Goal: Find specific page/section: Find specific page/section

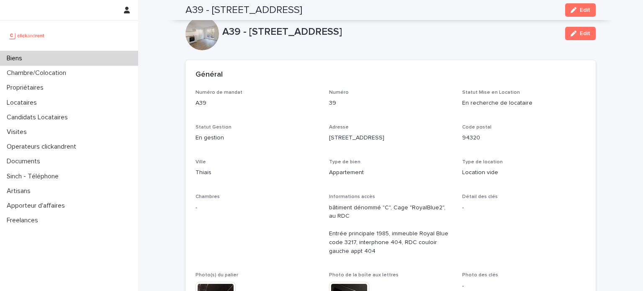
scroll to position [547, 0]
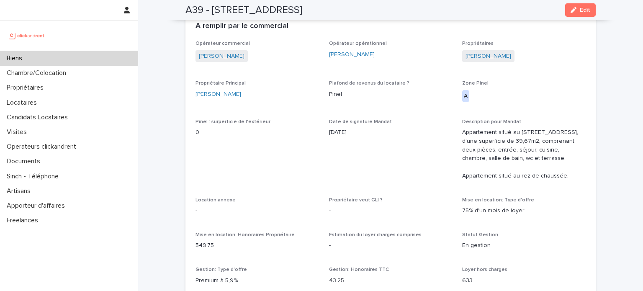
click at [82, 58] on div "Biens" at bounding box center [69, 58] width 138 height 15
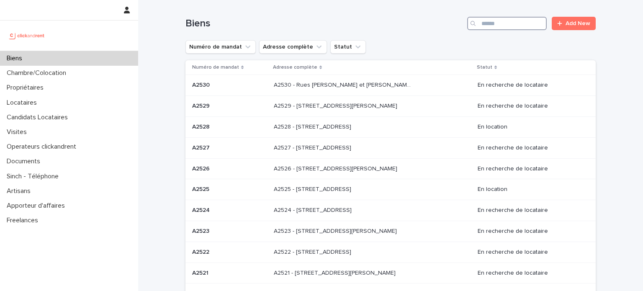
click at [527, 26] on input "Search" at bounding box center [507, 23] width 80 height 13
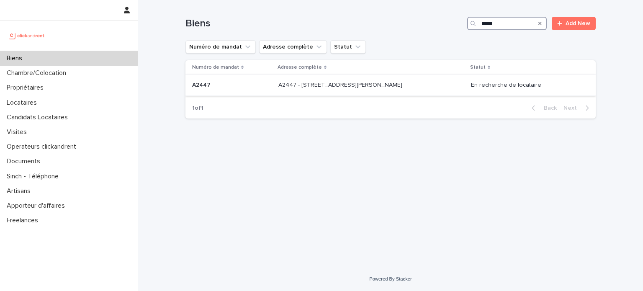
type input "*****"
click at [390, 90] on div "A2447 - 14 rue Jean Jacques Rousseau, Romainville 93230 A2447 - 14 rue Jean Jac…" at bounding box center [371, 85] width 186 height 14
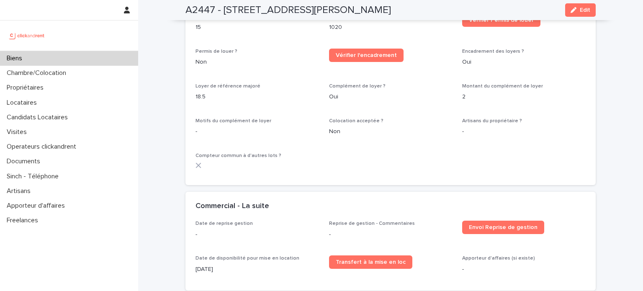
scroll to position [1262, 0]
click at [111, 55] on div "Biens" at bounding box center [69, 58] width 138 height 15
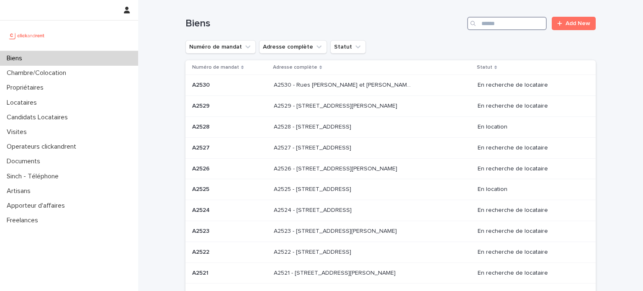
click at [497, 23] on input "Search" at bounding box center [507, 23] width 80 height 13
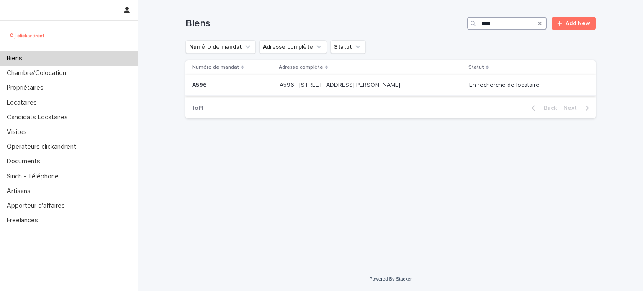
type input "****"
click at [416, 90] on div "A596 - 48 rue Victor Hugo, Asnieres-sur-Seine 92600 A596 - 48 rue Victor Hugo, …" at bounding box center [371, 85] width 183 height 14
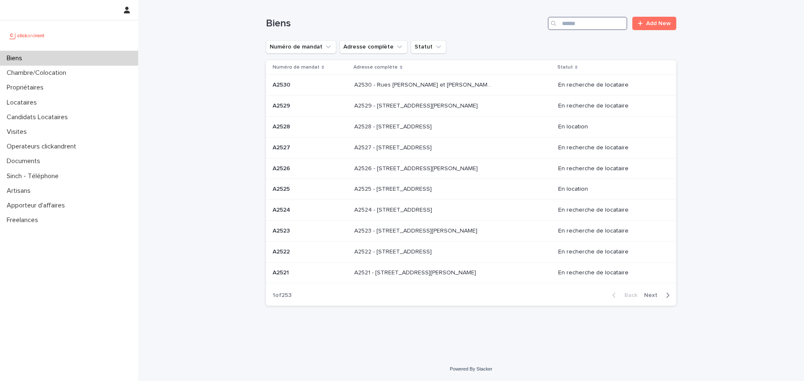
click at [598, 24] on input "Search" at bounding box center [587, 23] width 80 height 13
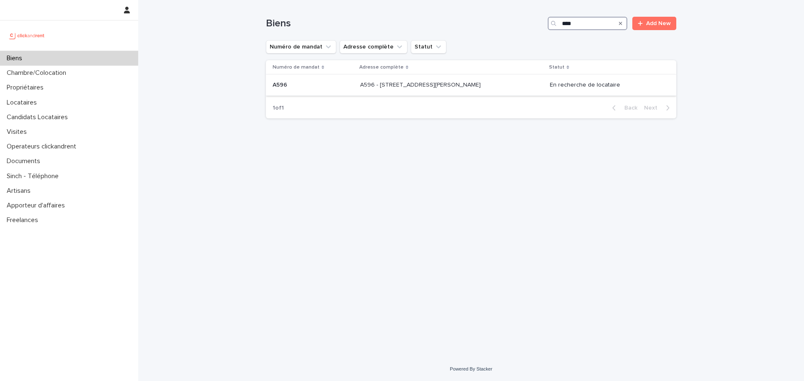
type input "****"
click at [482, 82] on p "A596 - [STREET_ADDRESS][PERSON_NAME]" at bounding box center [421, 84] width 122 height 9
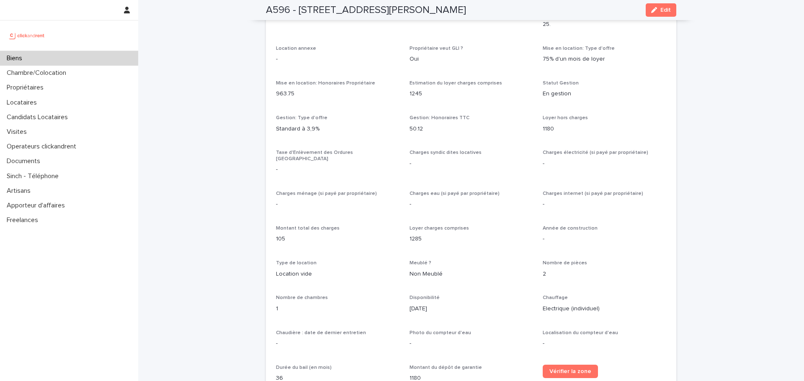
scroll to position [861, 0]
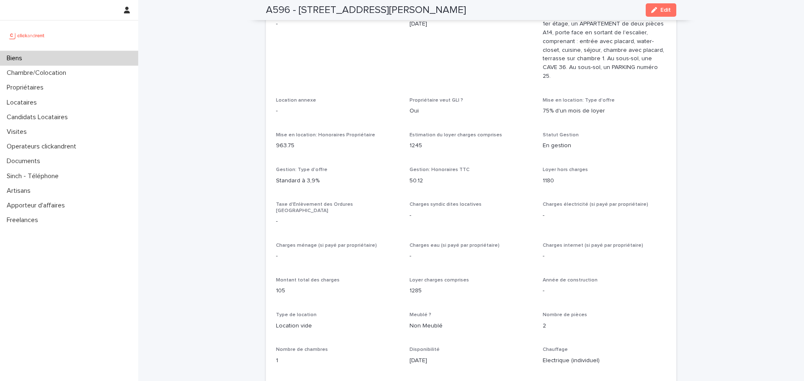
click at [104, 55] on div "Biens" at bounding box center [69, 58] width 138 height 15
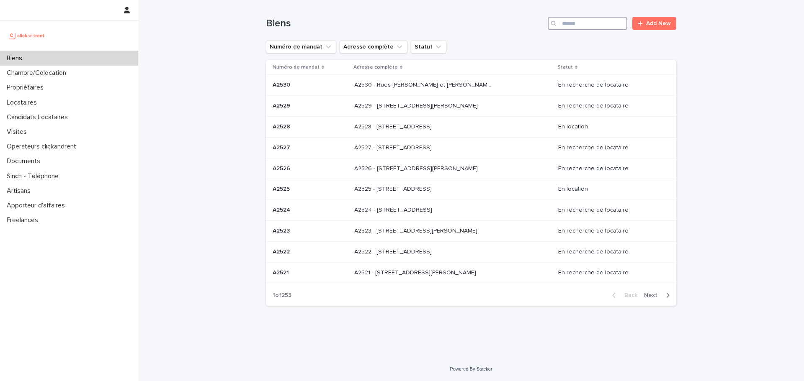
click at [597, 22] on input "Search" at bounding box center [587, 23] width 80 height 13
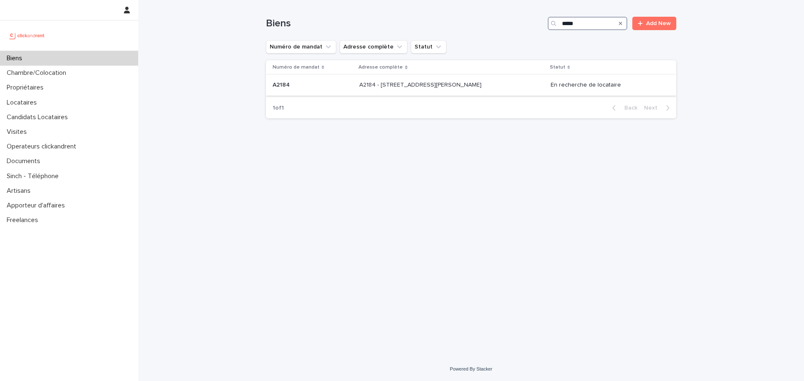
type input "*****"
click at [488, 85] on p at bounding box center [428, 85] width 139 height 7
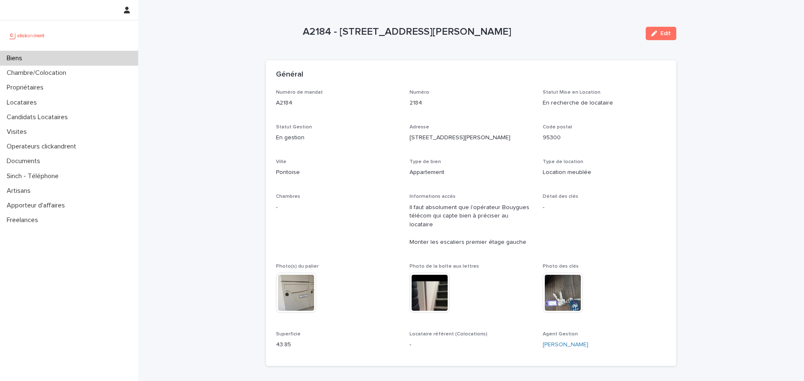
click at [26, 56] on p "Biens" at bounding box center [16, 58] width 26 height 8
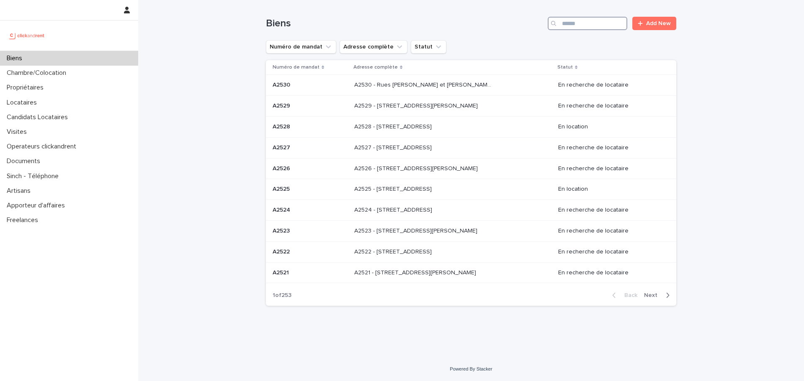
click at [591, 23] on input "Search" at bounding box center [587, 23] width 80 height 13
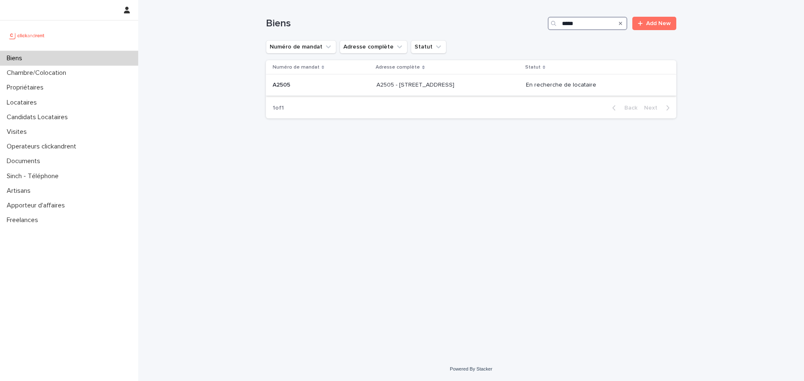
type input "*****"
click at [517, 86] on div "A2505 - [STREET_ADDRESS] - [STREET_ADDRESS]" at bounding box center [447, 85] width 143 height 14
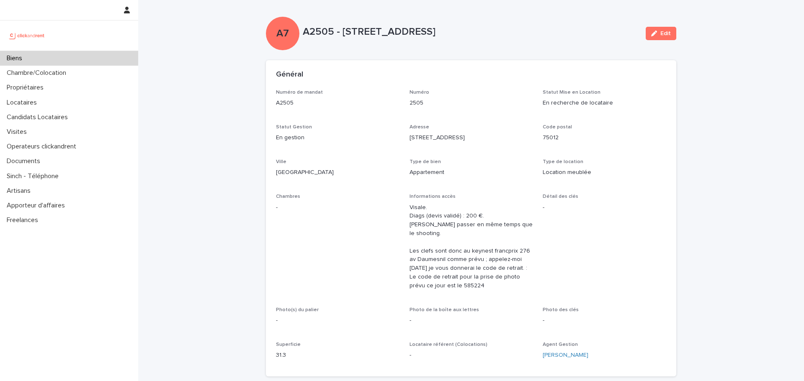
drag, startPoint x: 338, startPoint y: 33, endPoint x: 509, endPoint y: 22, distance: 171.5
click at [509, 22] on div "A7 A2505 - [STREET_ADDRESS] Edit" at bounding box center [471, 33] width 410 height 33
copy p "[STREET_ADDRESS]"
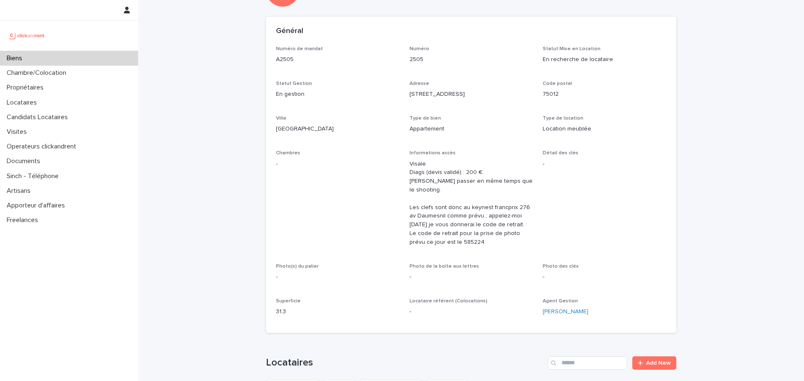
scroll to position [44, 0]
